Goal: Connect with others: Connect with others

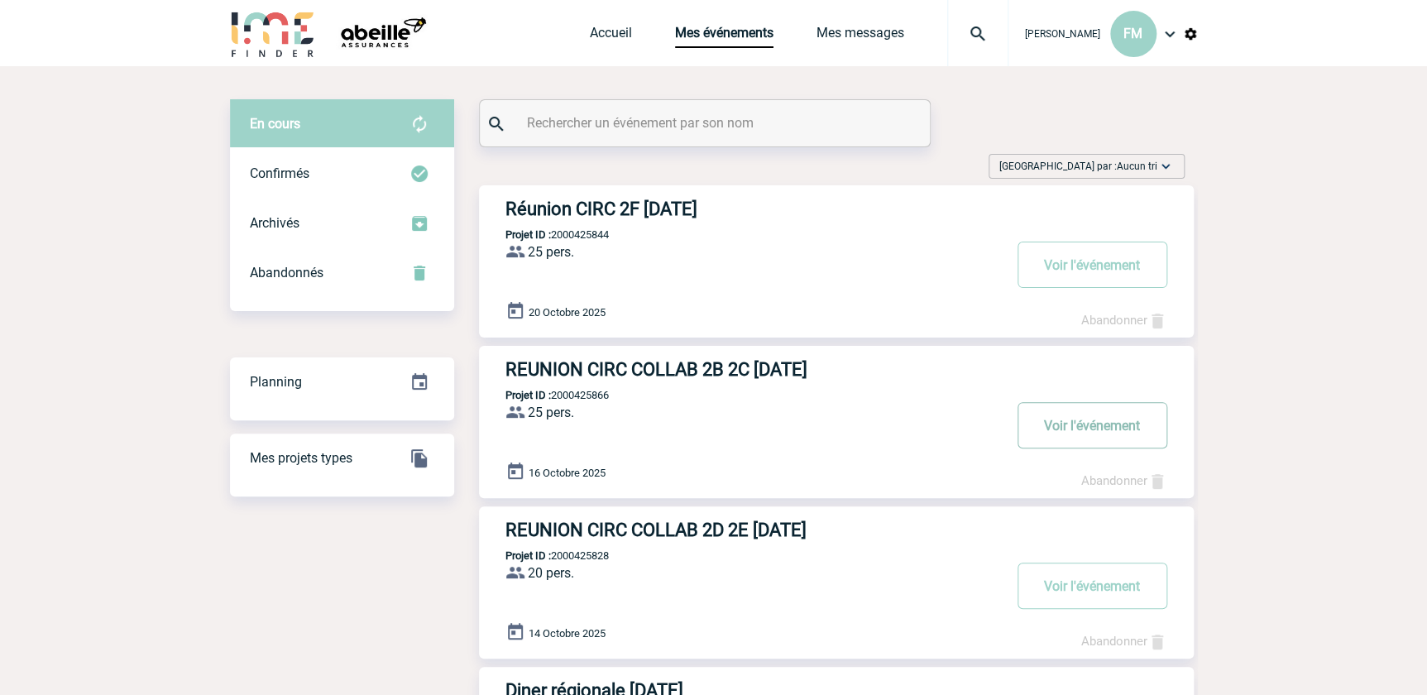
click at [1092, 419] on button "Voir l'événement" at bounding box center [1092, 425] width 150 height 46
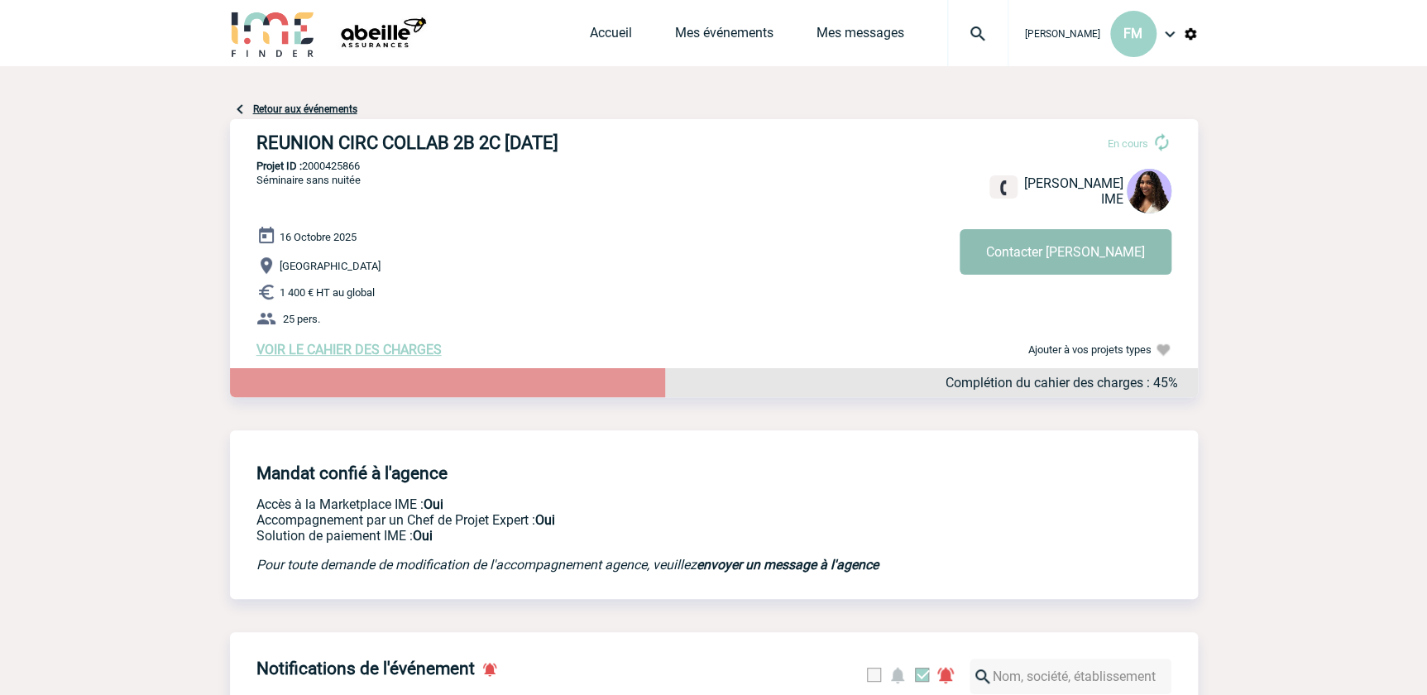
click at [1060, 248] on button "Contacter Jessica" at bounding box center [1065, 251] width 212 height 45
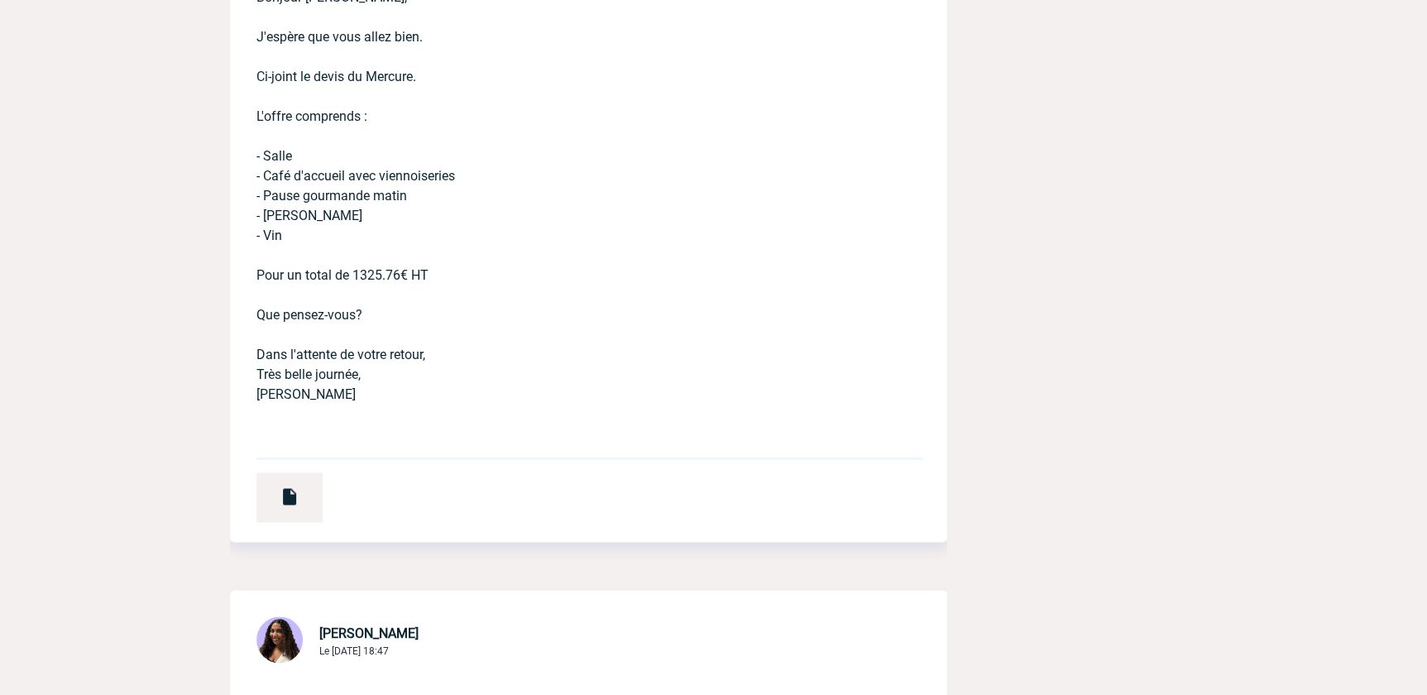
scroll to position [901, 0]
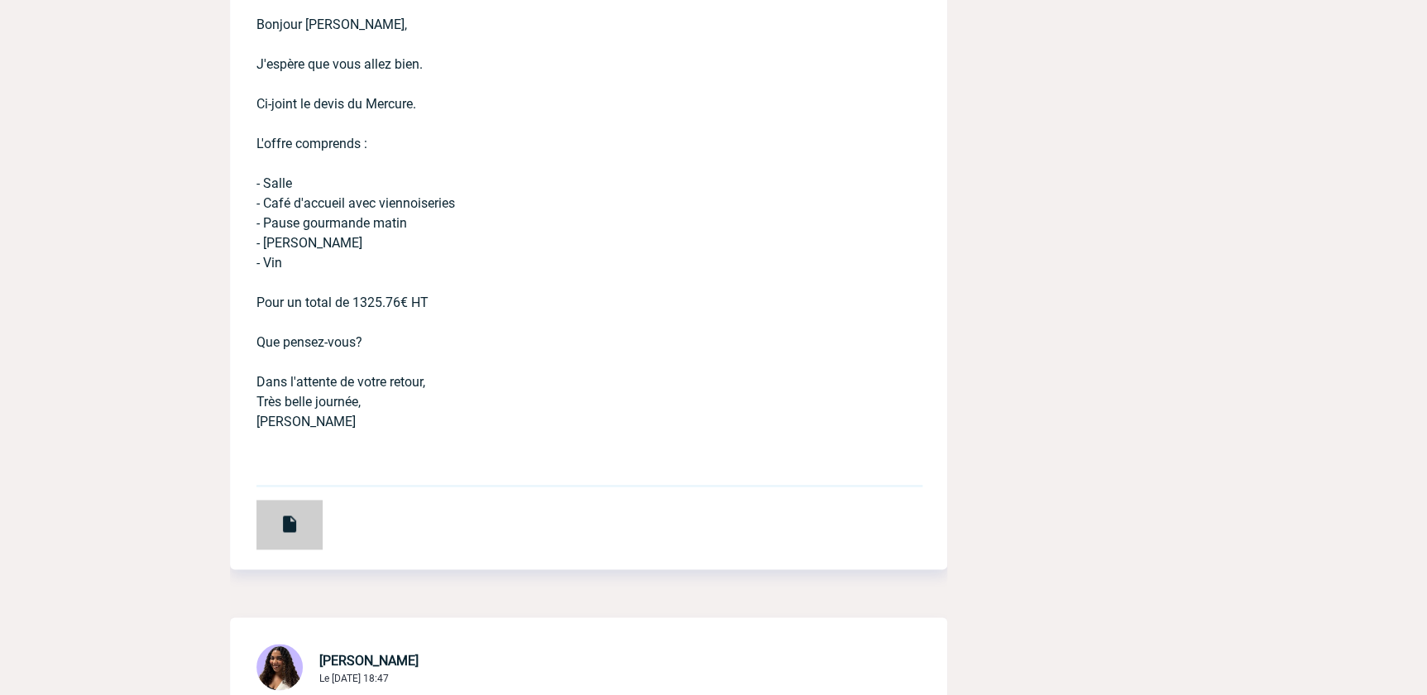
click at [283, 523] on img at bounding box center [290, 524] width 20 height 20
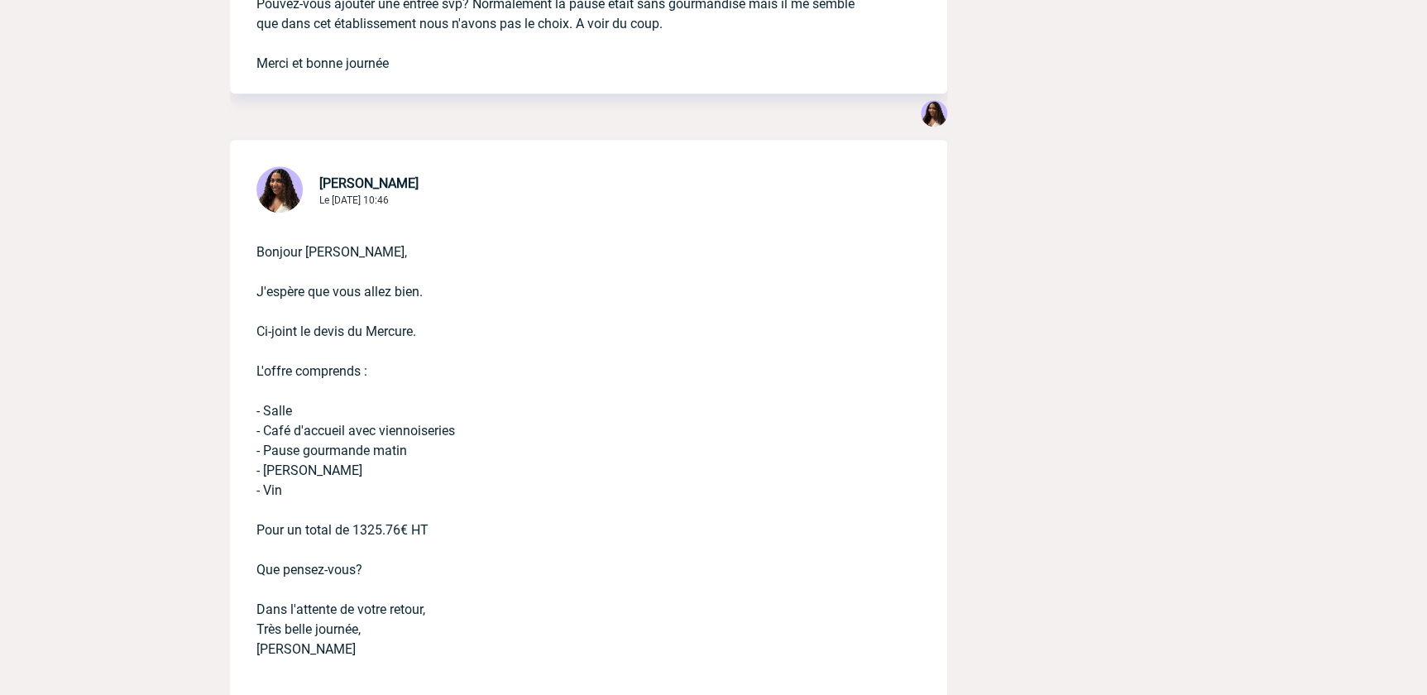
scroll to position [752, 0]
